Goal: Task Accomplishment & Management: Use online tool/utility

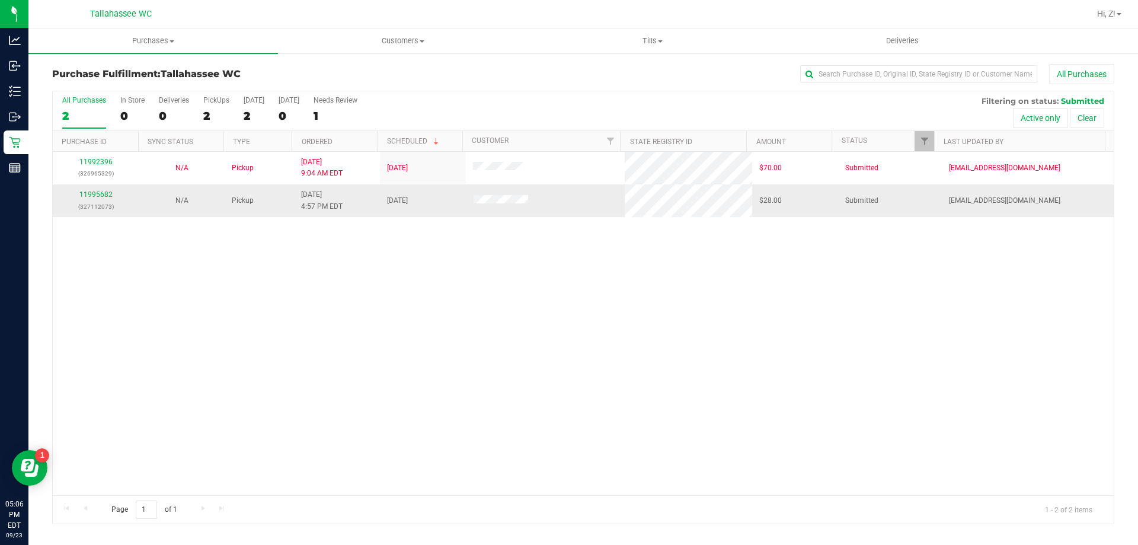
click at [78, 196] on div "11995682 (327112073)" at bounding box center [96, 200] width 72 height 23
click at [82, 194] on link "11995682" at bounding box center [95, 194] width 33 height 8
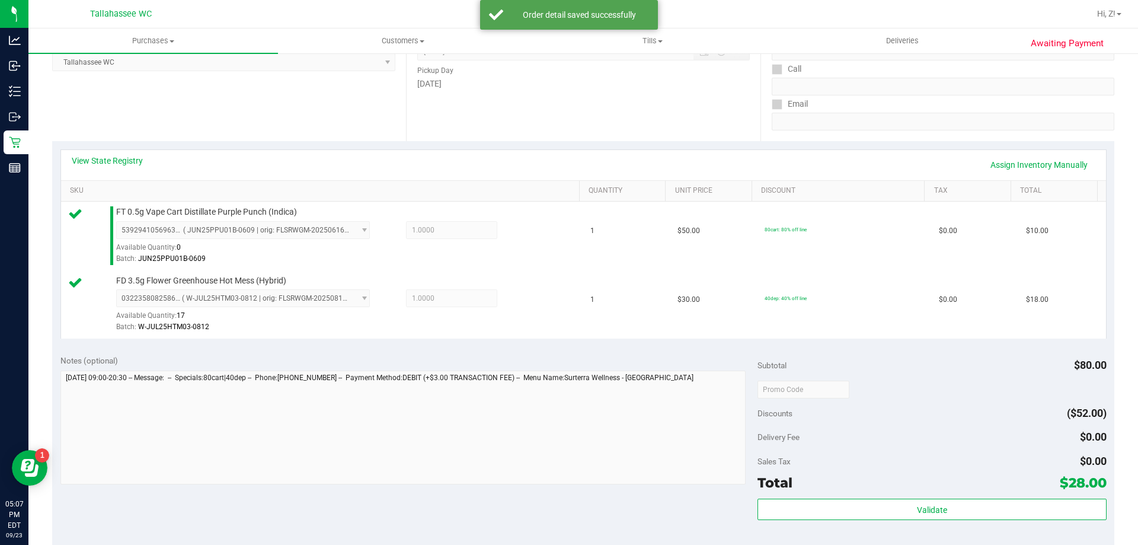
scroll to position [415, 0]
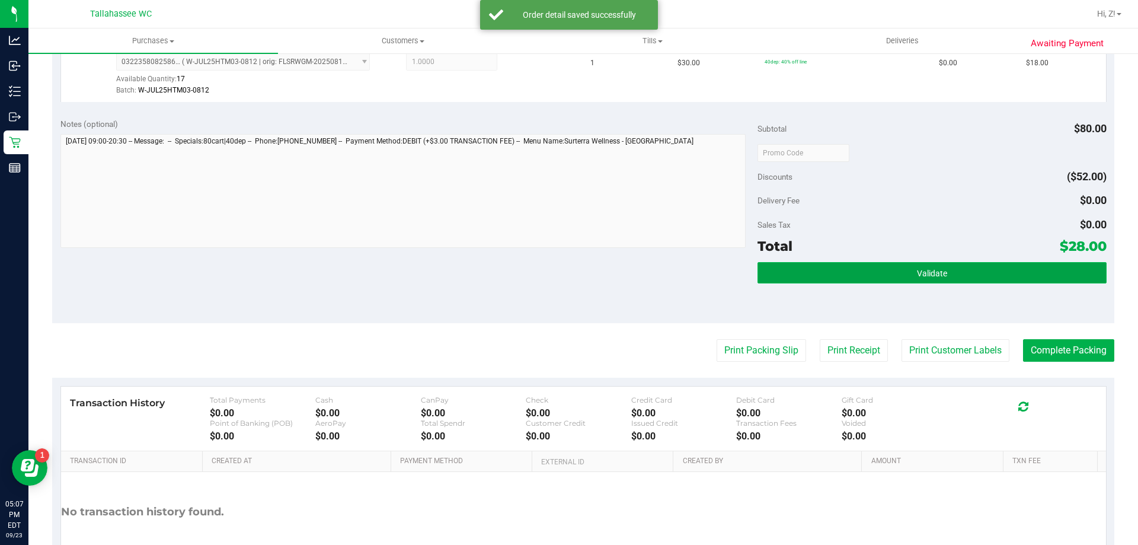
click at [766, 270] on button "Validate" at bounding box center [931, 272] width 348 height 21
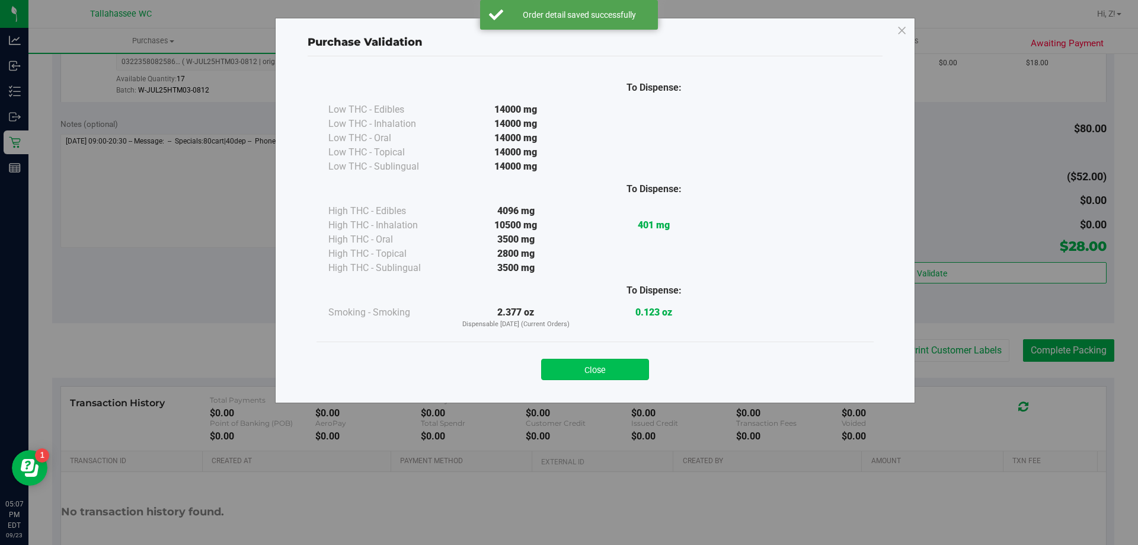
click at [634, 374] on button "Close" at bounding box center [595, 368] width 108 height 21
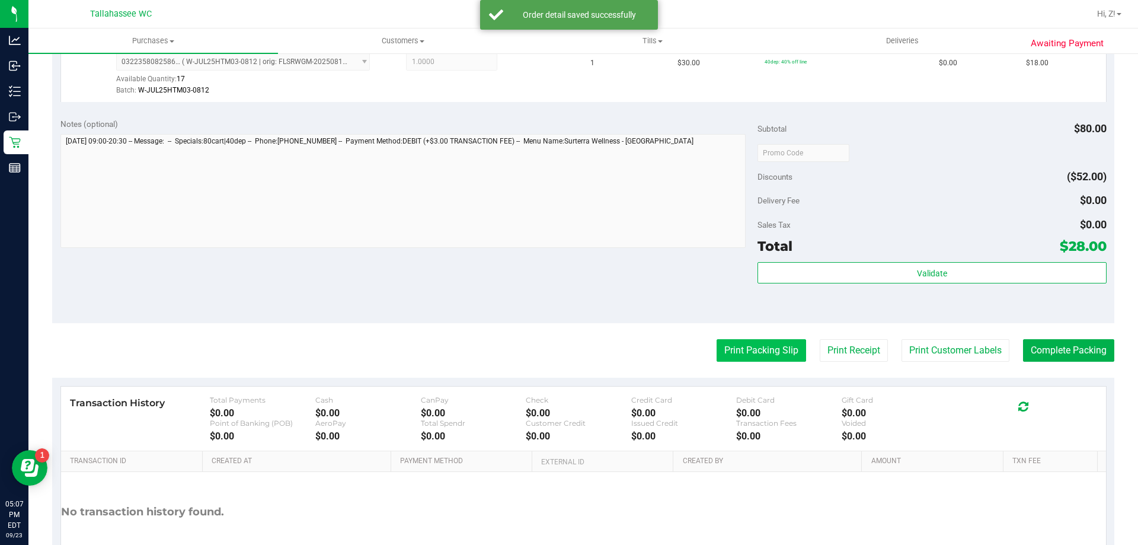
click at [725, 350] on button "Print Packing Slip" at bounding box center [760, 350] width 89 height 23
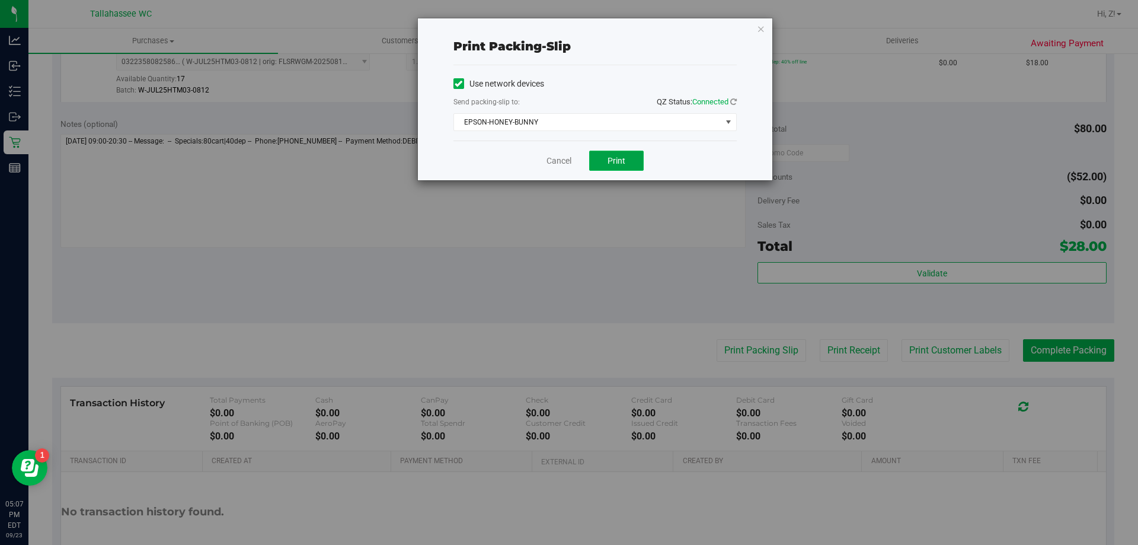
click at [627, 153] on button "Print" at bounding box center [616, 161] width 55 height 20
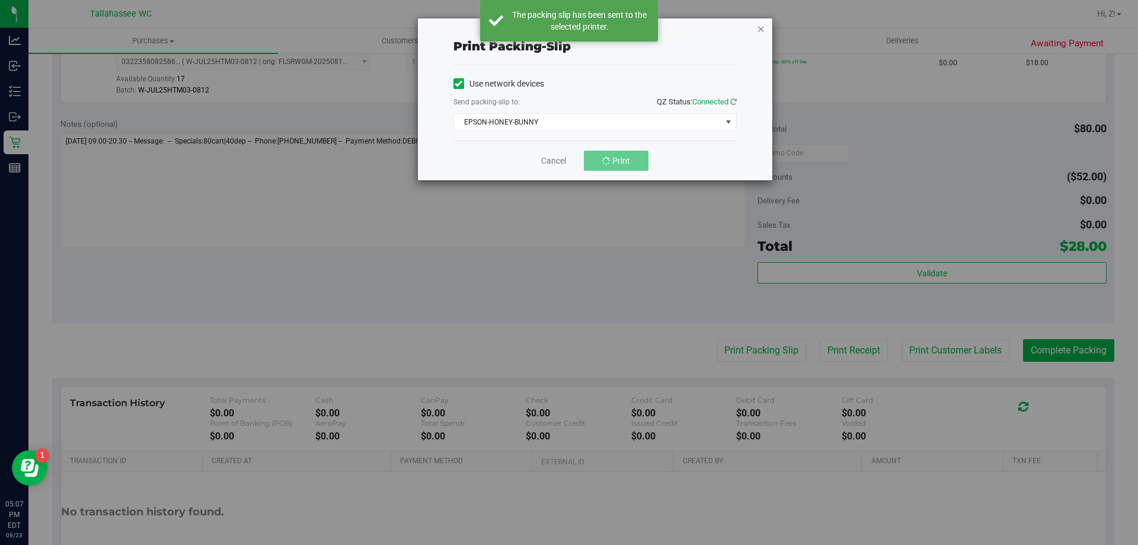
click at [763, 27] on icon "button" at bounding box center [761, 28] width 8 height 14
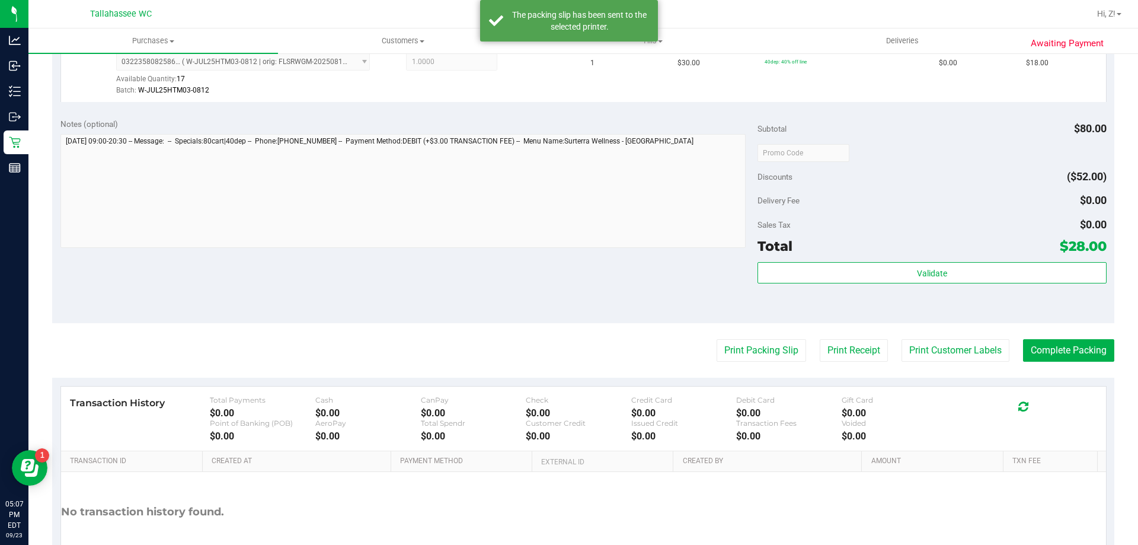
click at [1059, 325] on purchase-details "Back Edit Purchase Cancel Purchase View Profile # 11995682 BioTrack ID: - Submi…" at bounding box center [583, 124] width 1062 height 950
click at [1060, 343] on button "Complete Packing" at bounding box center [1068, 350] width 91 height 23
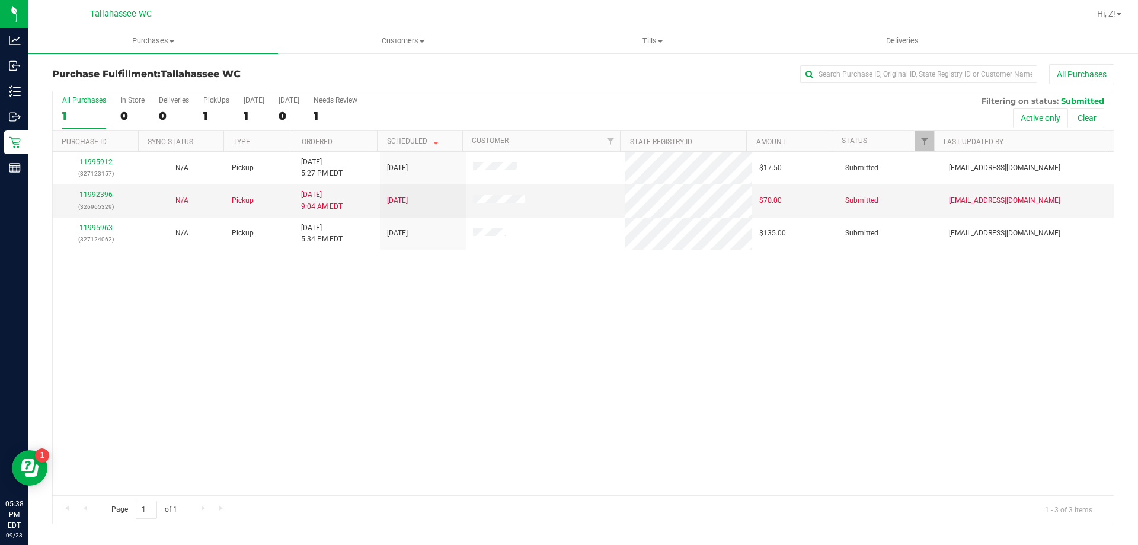
click at [336, 77] on h3 "Purchase Fulfillment: [GEOGRAPHIC_DATA] WC" at bounding box center [229, 74] width 354 height 11
